Goal: Task Accomplishment & Management: Complete application form

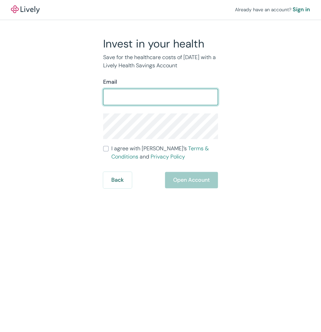
click at [172, 88] on div "Email ​" at bounding box center [160, 91] width 115 height 27
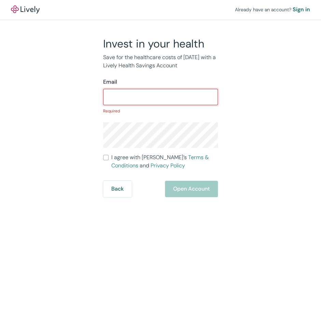
click at [166, 99] on input "Email" at bounding box center [160, 97] width 115 height 14
click at [171, 94] on input "Email" at bounding box center [160, 97] width 115 height 14
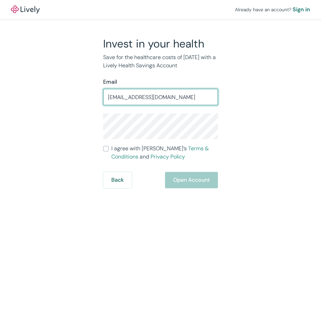
type input "[EMAIL_ADDRESS][DOMAIN_NAME]"
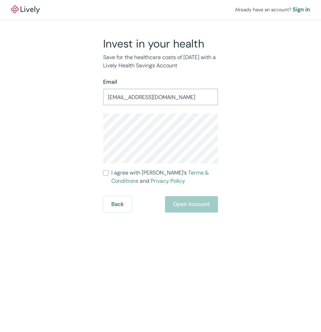
click at [103, 177] on div "Invest in your health Save for the healthcare costs of [DATE] with a Lively Hea…" at bounding box center [156, 125] width 123 height 176
drag, startPoint x: 99, startPoint y: 170, endPoint x: 104, endPoint y: 172, distance: 5.5
click at [99, 170] on div "Invest in your health Save for the healthcare costs of [DATE] with a Lively Hea…" at bounding box center [156, 125] width 123 height 176
click at [105, 172] on input "I agree with Lively’s Terms & Conditions and Privacy Policy" at bounding box center [105, 172] width 5 height 5
checkbox input "true"
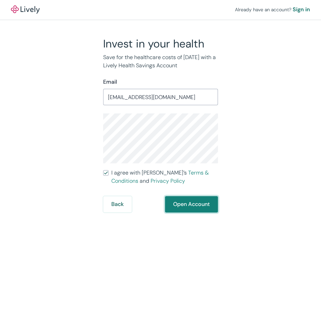
click at [209, 211] on button "Open Account" at bounding box center [191, 204] width 53 height 16
